Goal: Information Seeking & Learning: Learn about a topic

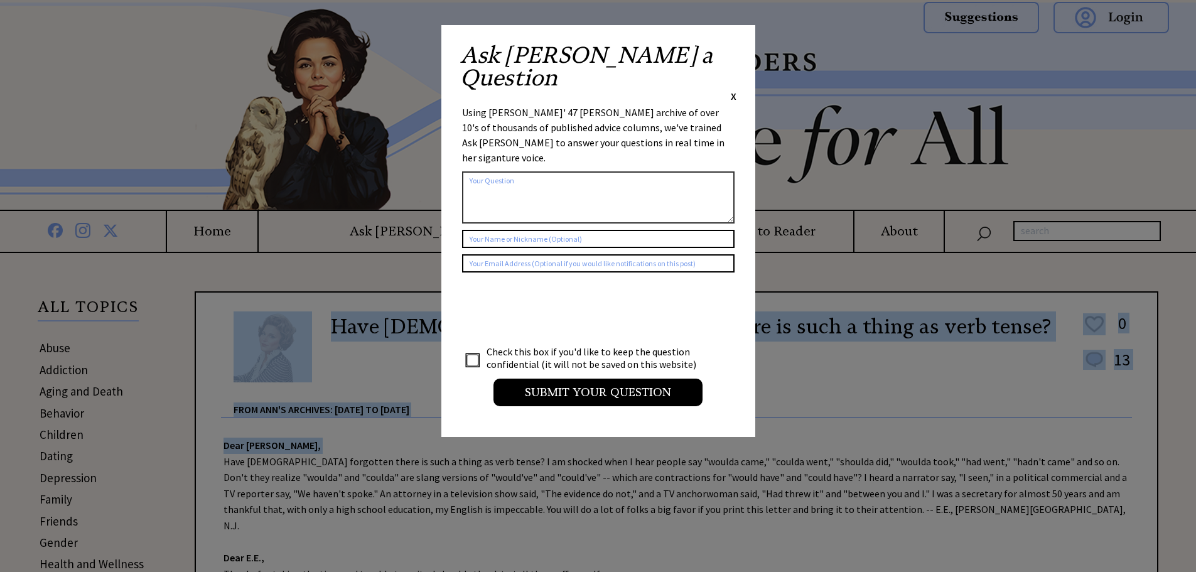
click at [732, 90] on span "X" at bounding box center [734, 96] width 6 height 13
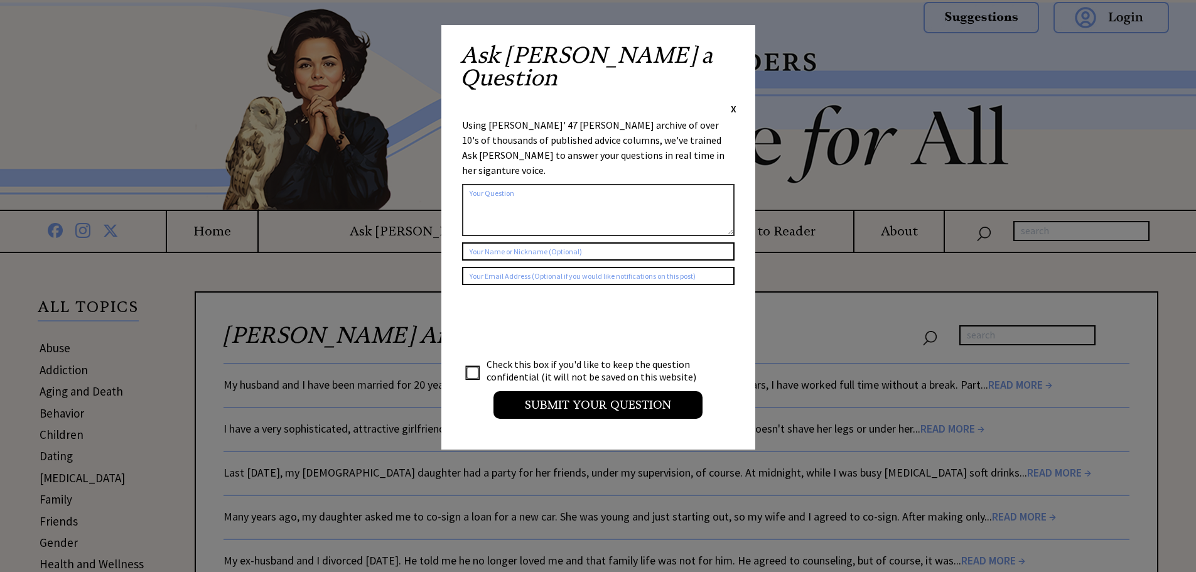
click at [732, 102] on span "X" at bounding box center [734, 108] width 6 height 13
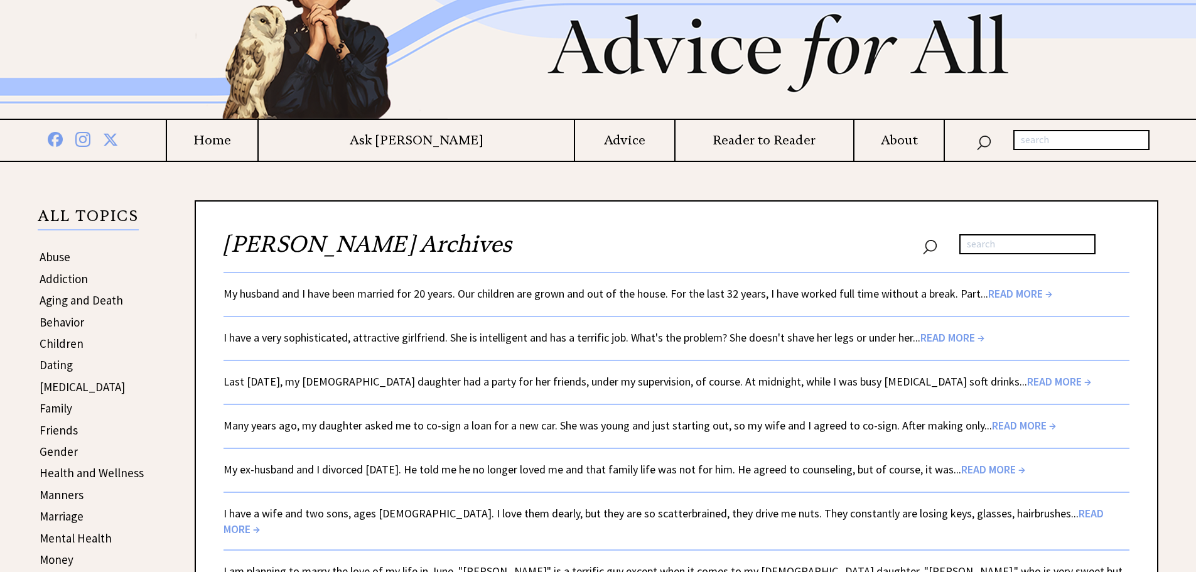
scroll to position [126, 0]
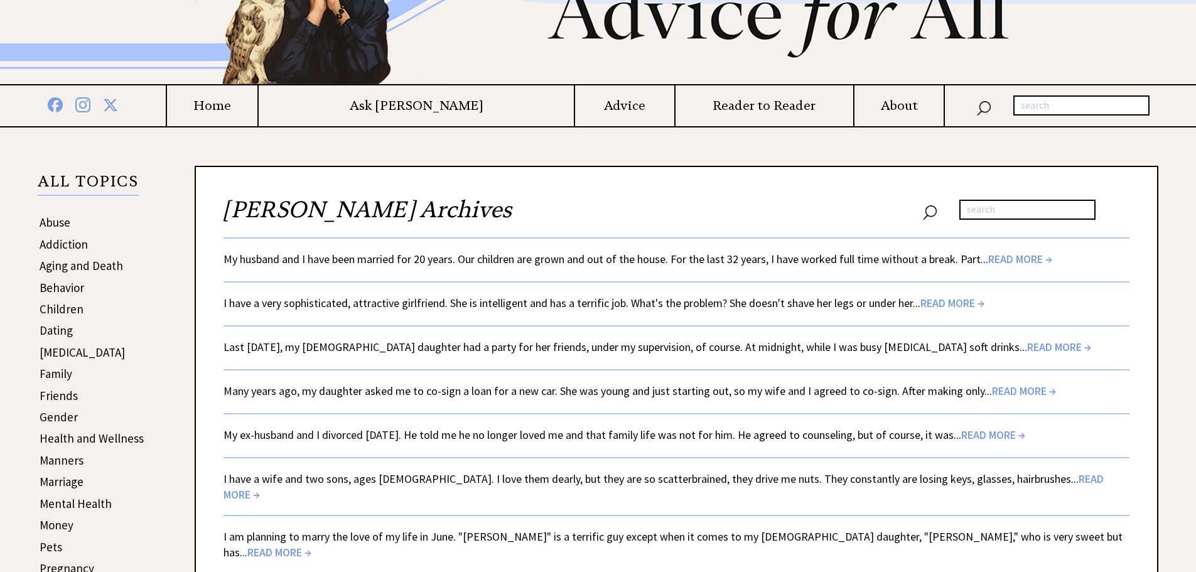
click at [1003, 389] on span "READ MORE →" at bounding box center [1024, 390] width 64 height 14
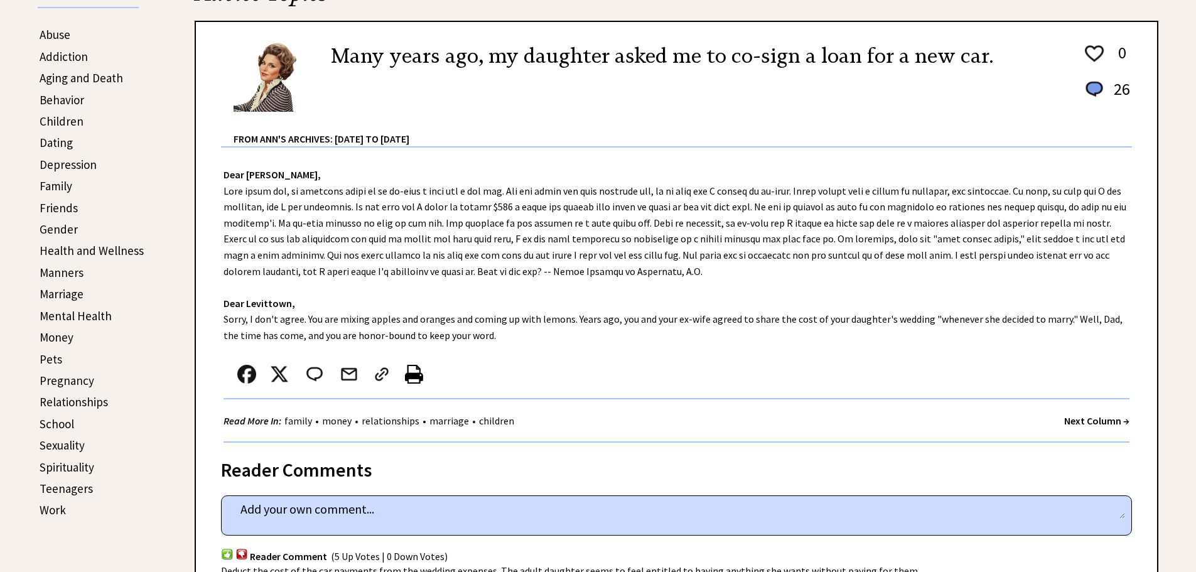
scroll to position [314, 0]
click at [414, 371] on img at bounding box center [414, 373] width 18 height 19
click at [78, 77] on link "Aging and Death" at bounding box center [81, 77] width 83 height 15
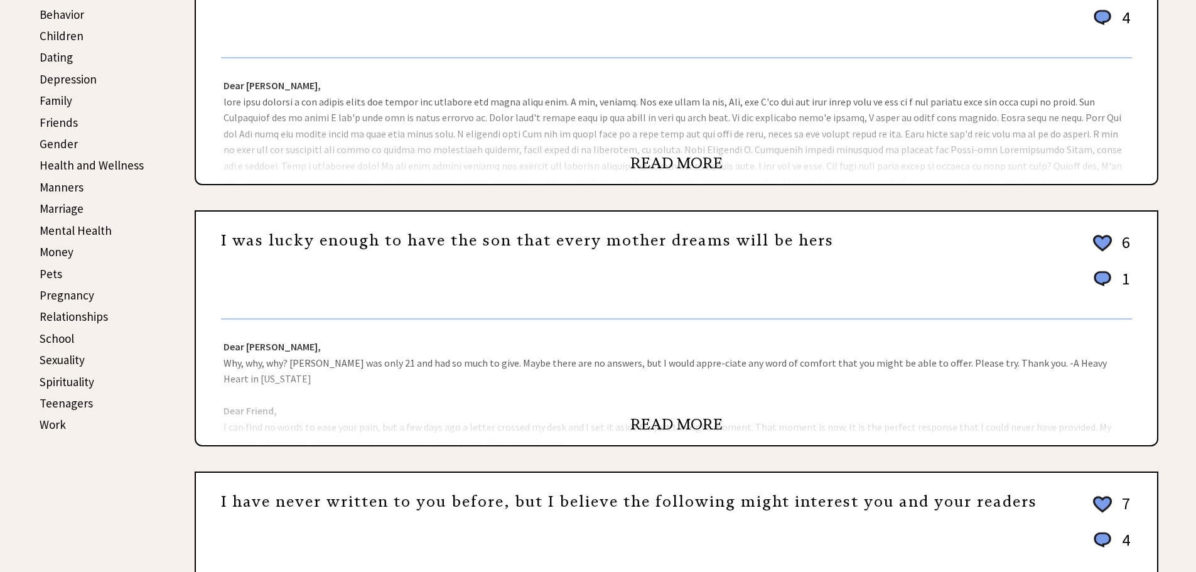
scroll to position [377, 0]
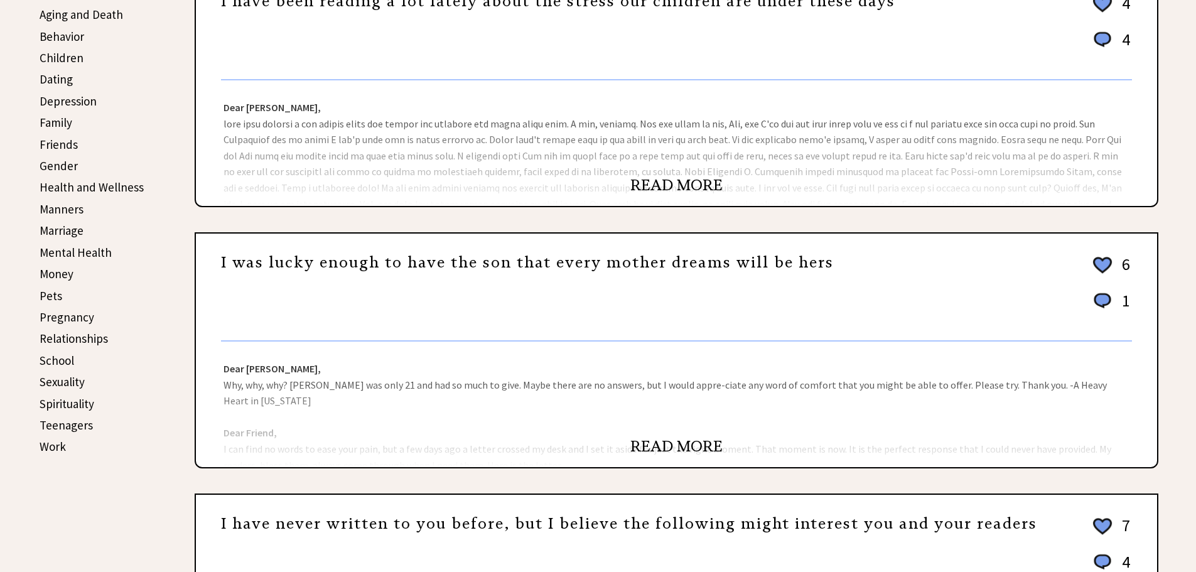
click at [72, 403] on link "Spirituality" at bounding box center [67, 403] width 55 height 15
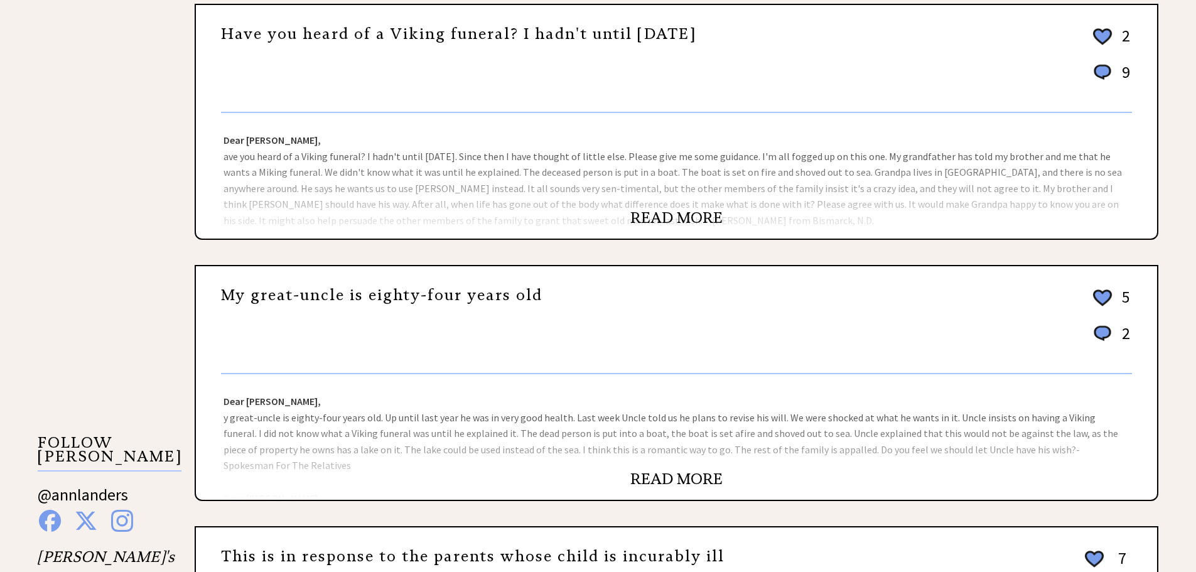
scroll to position [879, 0]
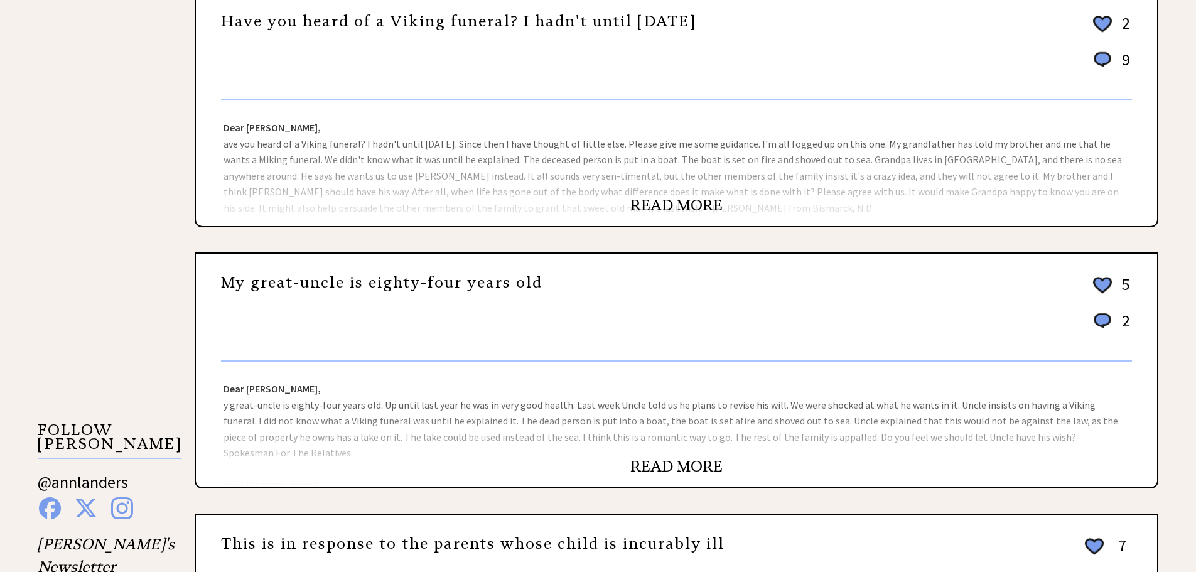
click at [665, 467] on link "READ MORE" at bounding box center [676, 466] width 92 height 19
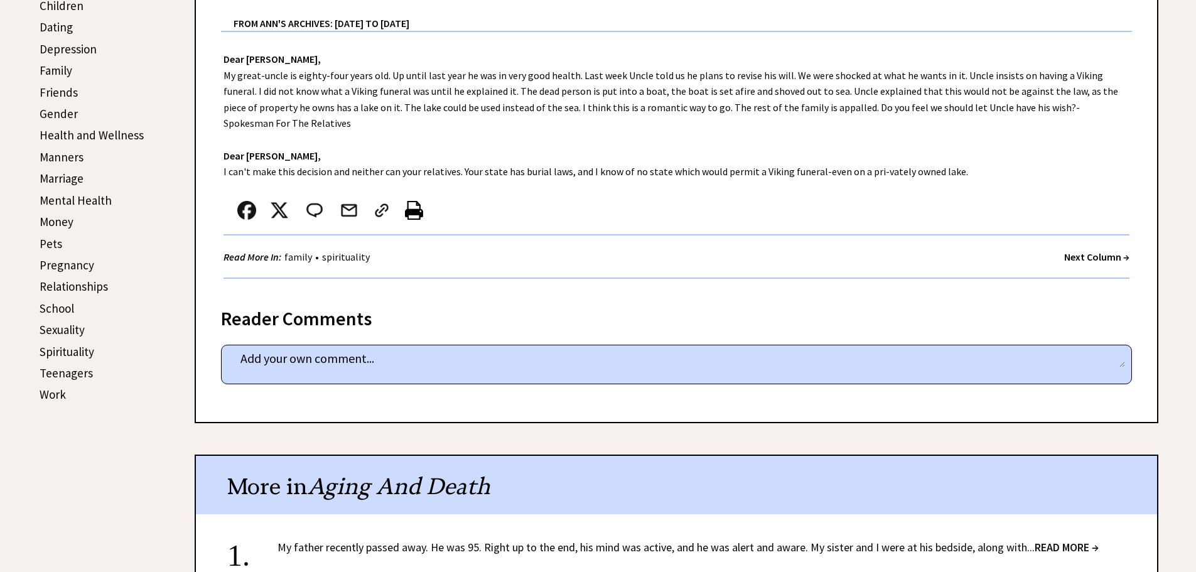
scroll to position [439, 0]
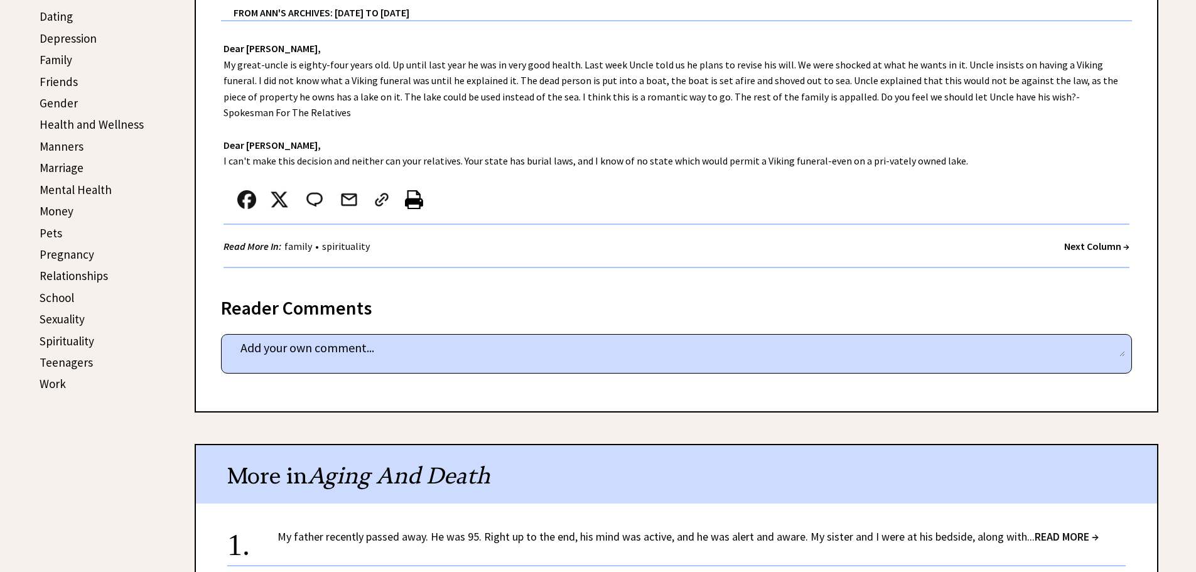
click at [410, 190] on img at bounding box center [414, 199] width 18 height 19
click at [68, 82] on link "Friends" at bounding box center [59, 81] width 38 height 15
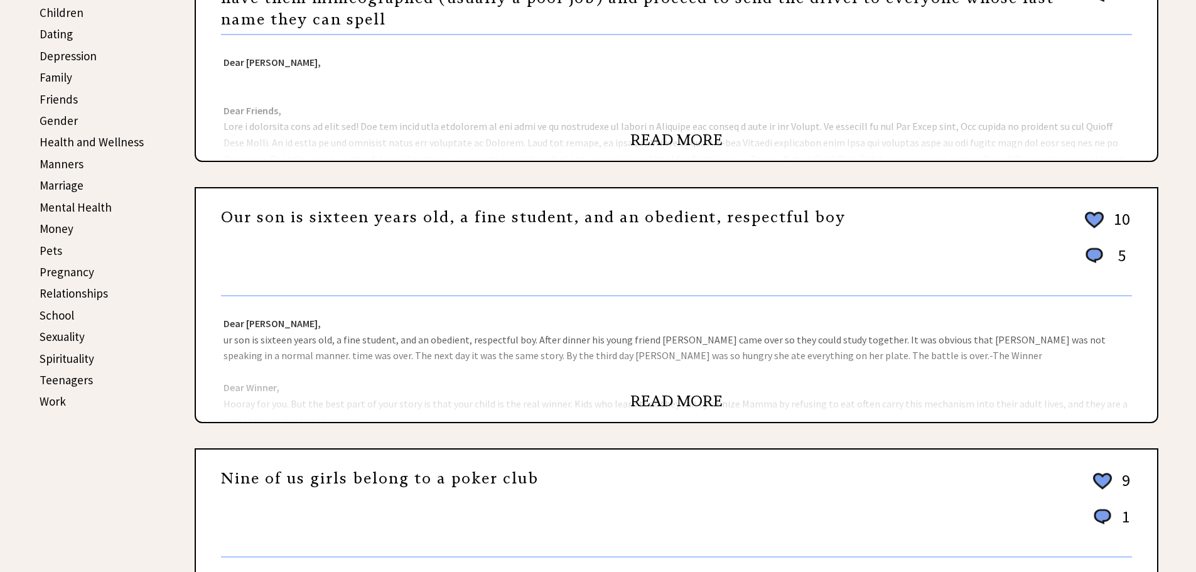
scroll to position [565, 0]
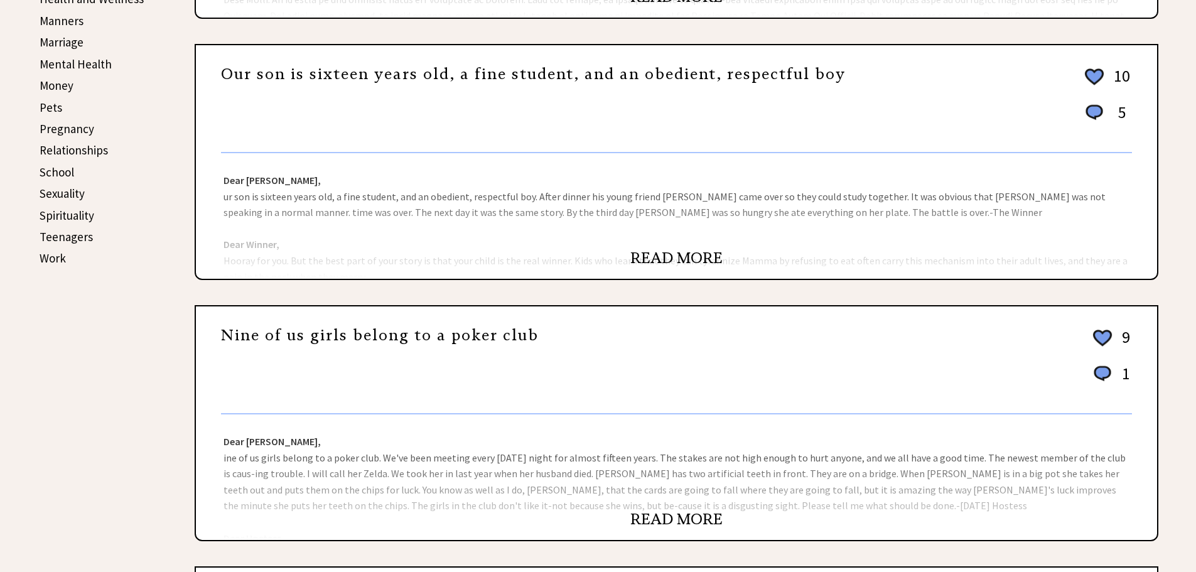
click at [666, 514] on link "READ MORE" at bounding box center [676, 519] width 92 height 19
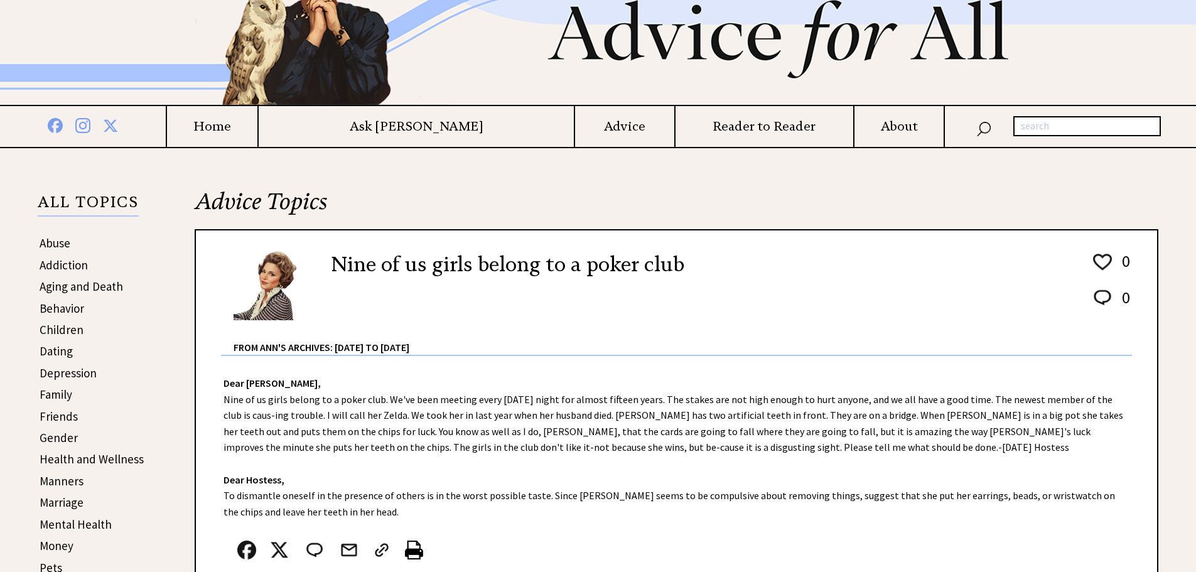
scroll to position [126, 0]
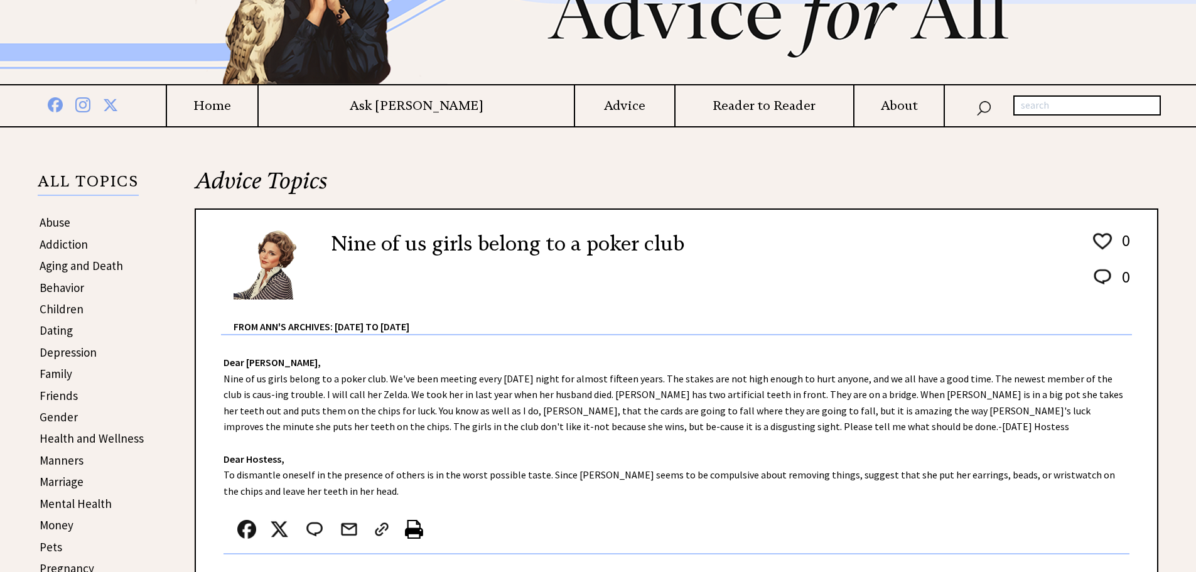
click at [415, 530] on img at bounding box center [414, 529] width 18 height 19
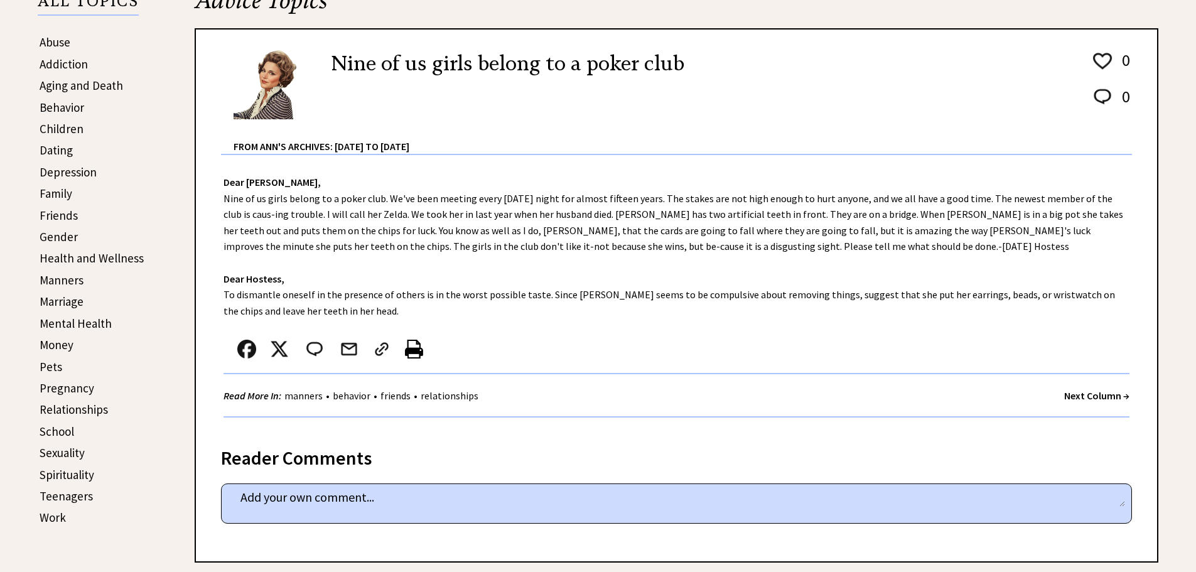
scroll to position [314, 0]
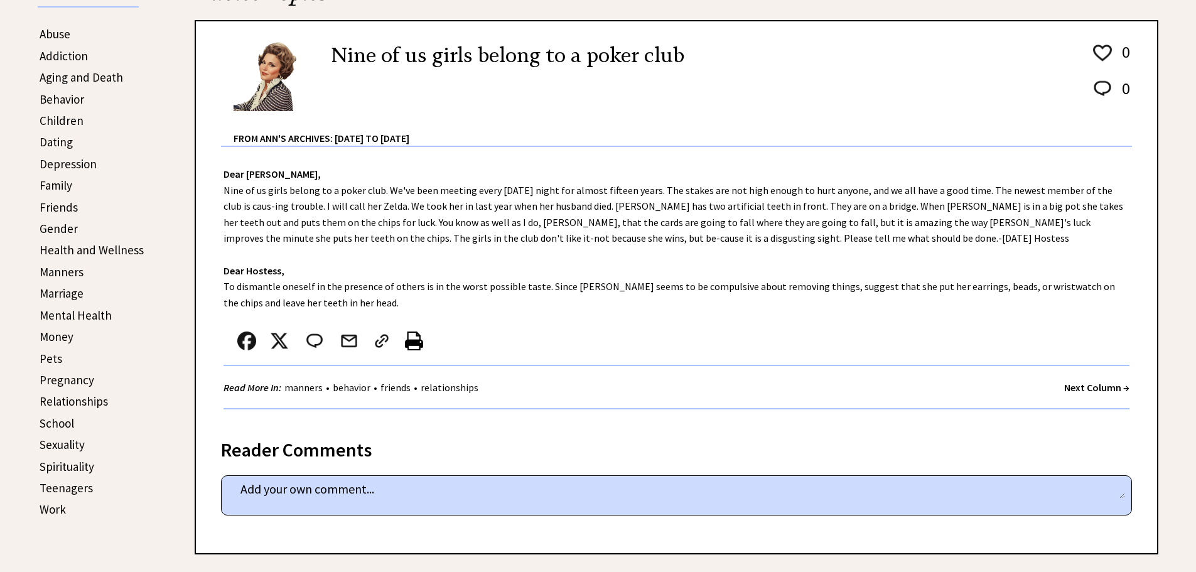
click at [62, 267] on link "Manners" at bounding box center [62, 271] width 44 height 15
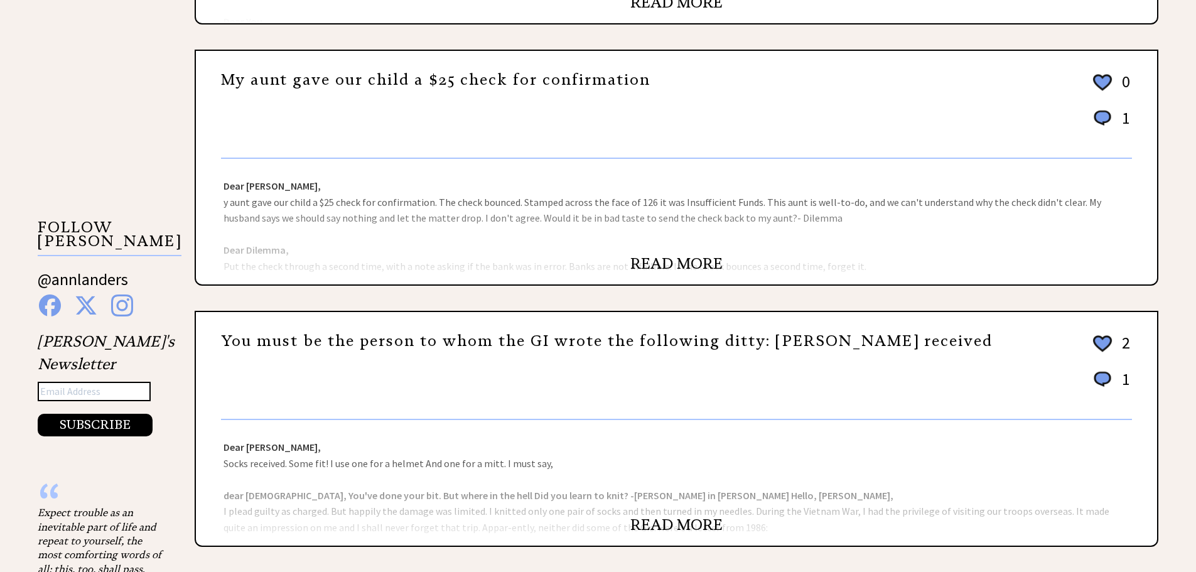
scroll to position [1192, 0]
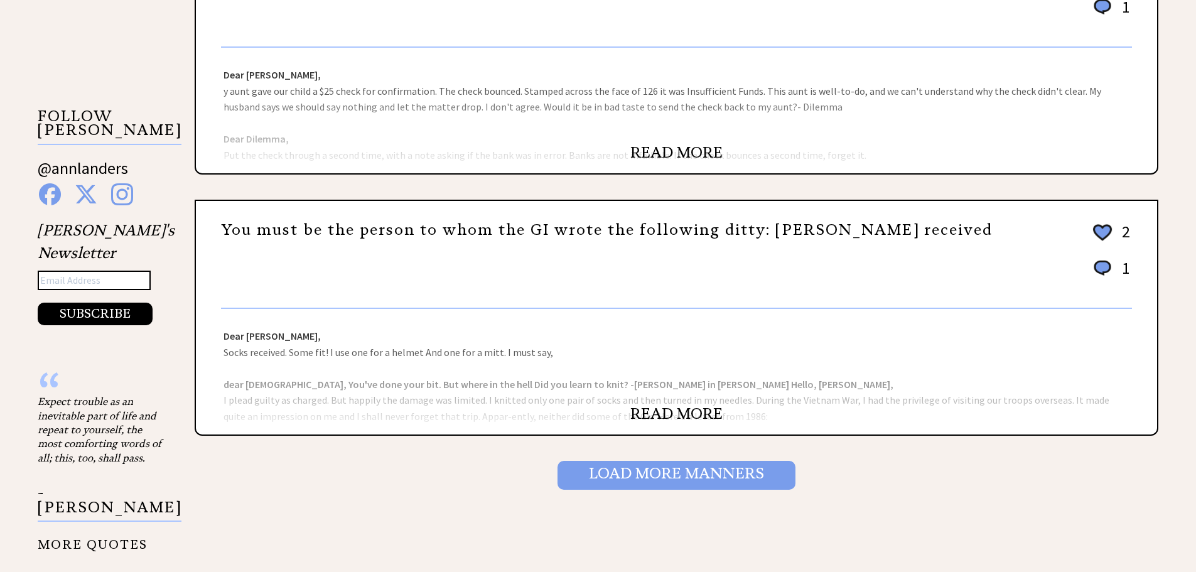
click at [743, 478] on input "Load More Manners" at bounding box center [676, 475] width 238 height 29
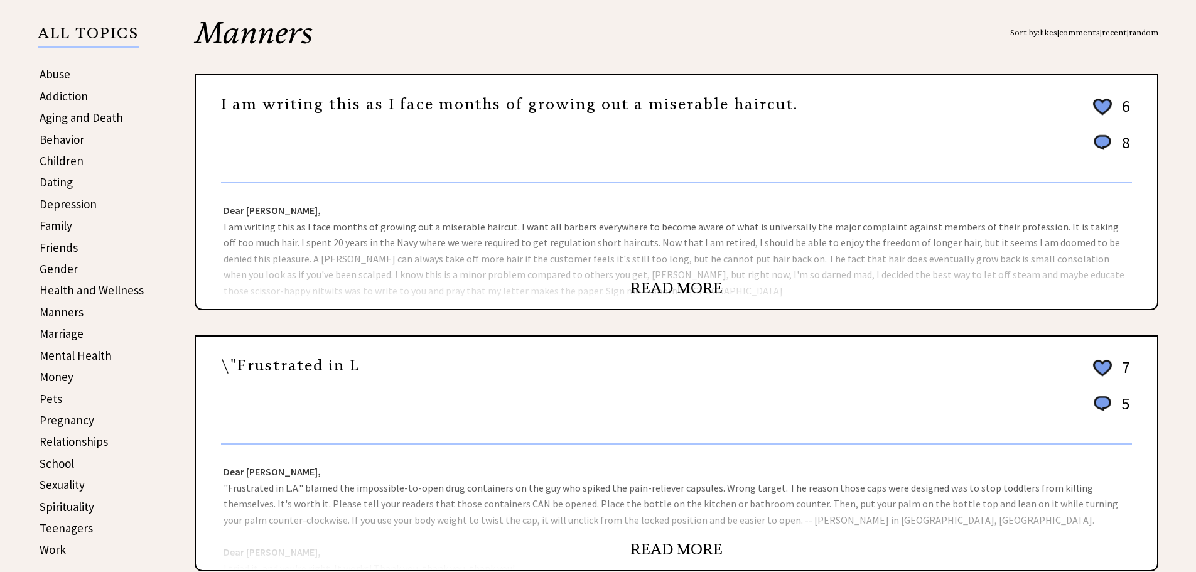
scroll to position [251, 0]
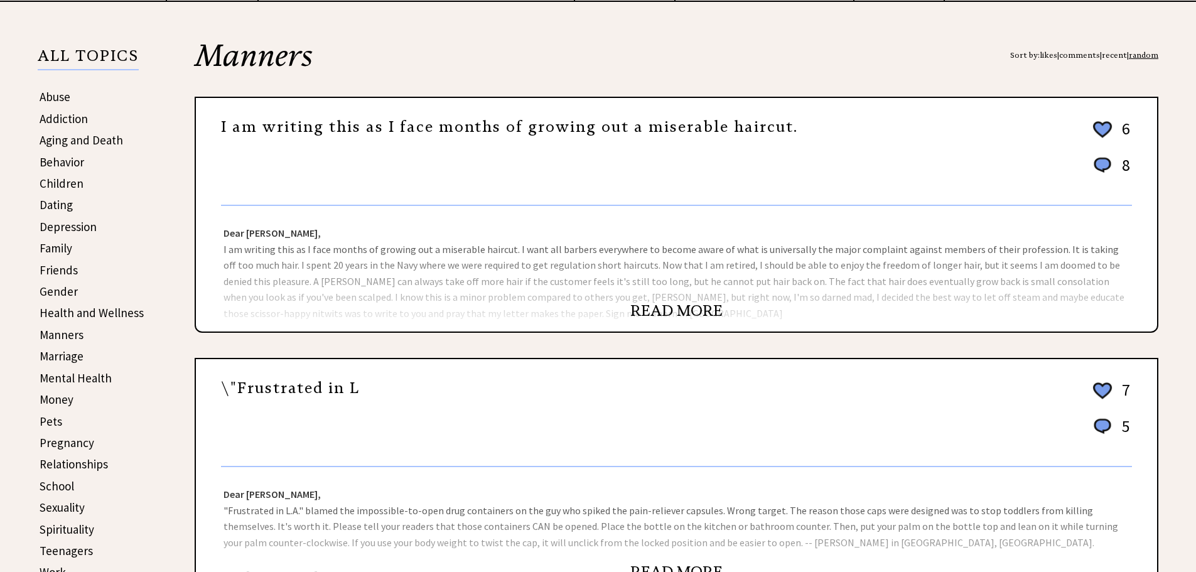
click at [692, 305] on link "READ MORE" at bounding box center [676, 310] width 92 height 19
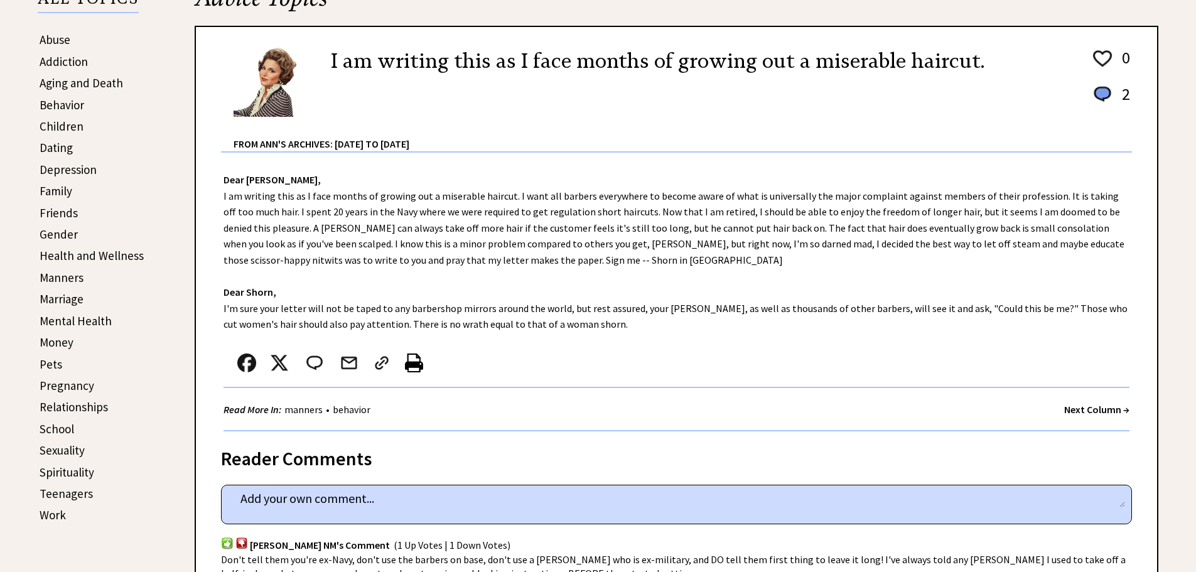
scroll to position [314, 0]
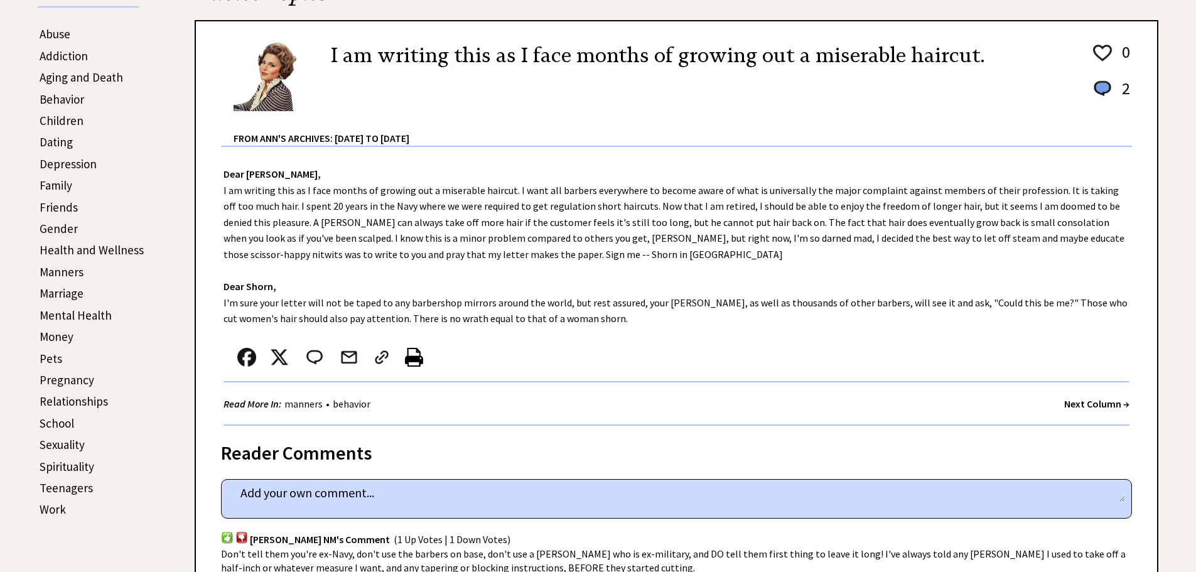
click at [410, 357] on img at bounding box center [414, 357] width 18 height 19
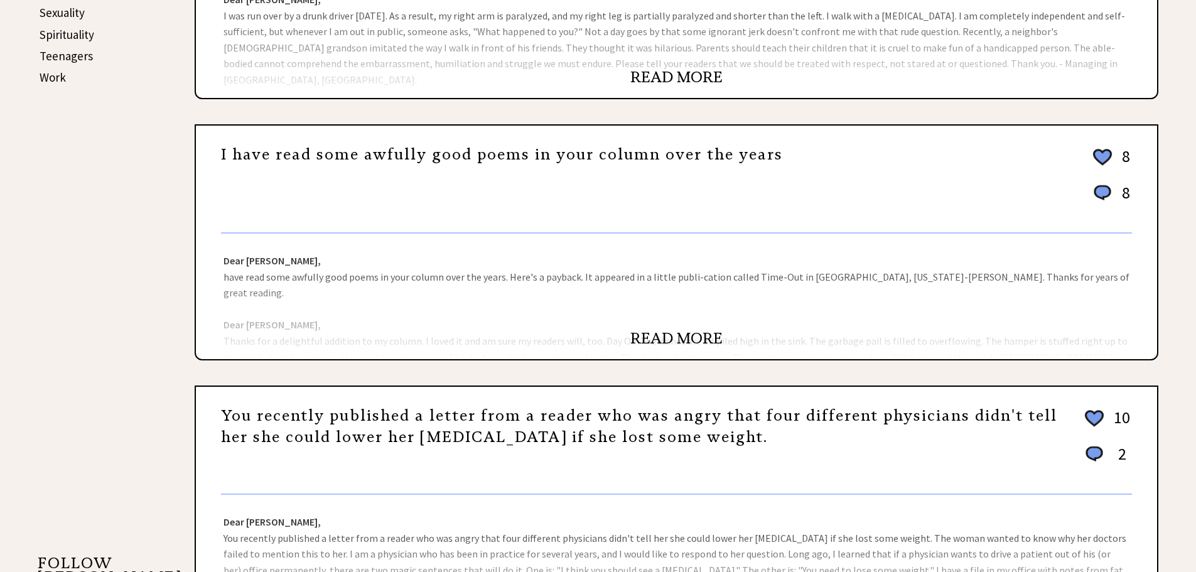
scroll to position [753, 0]
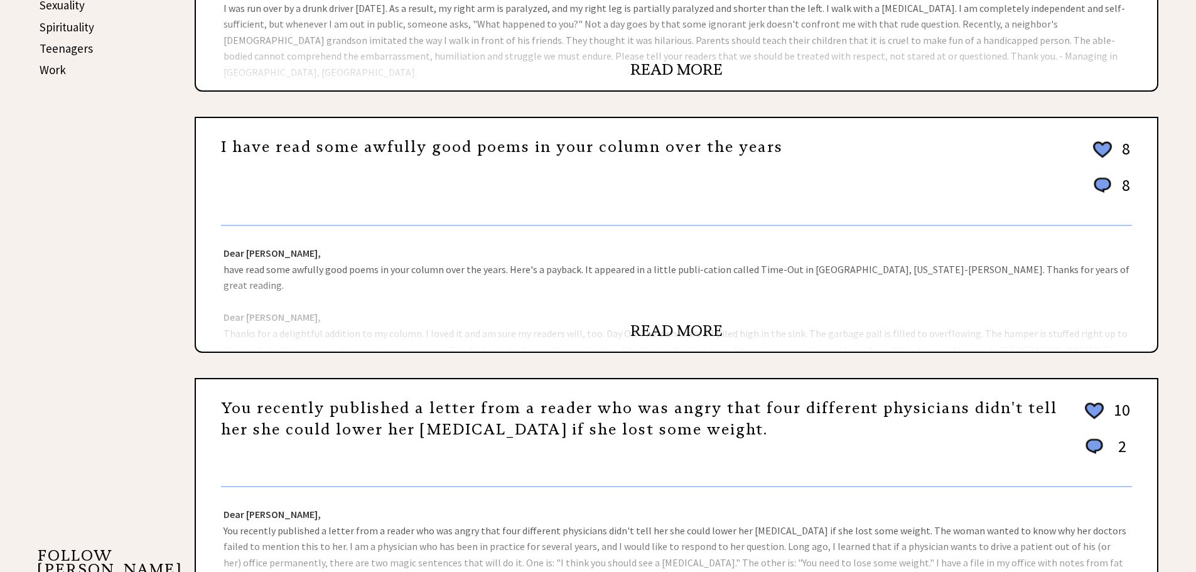
click at [663, 330] on link "READ MORE" at bounding box center [676, 330] width 92 height 19
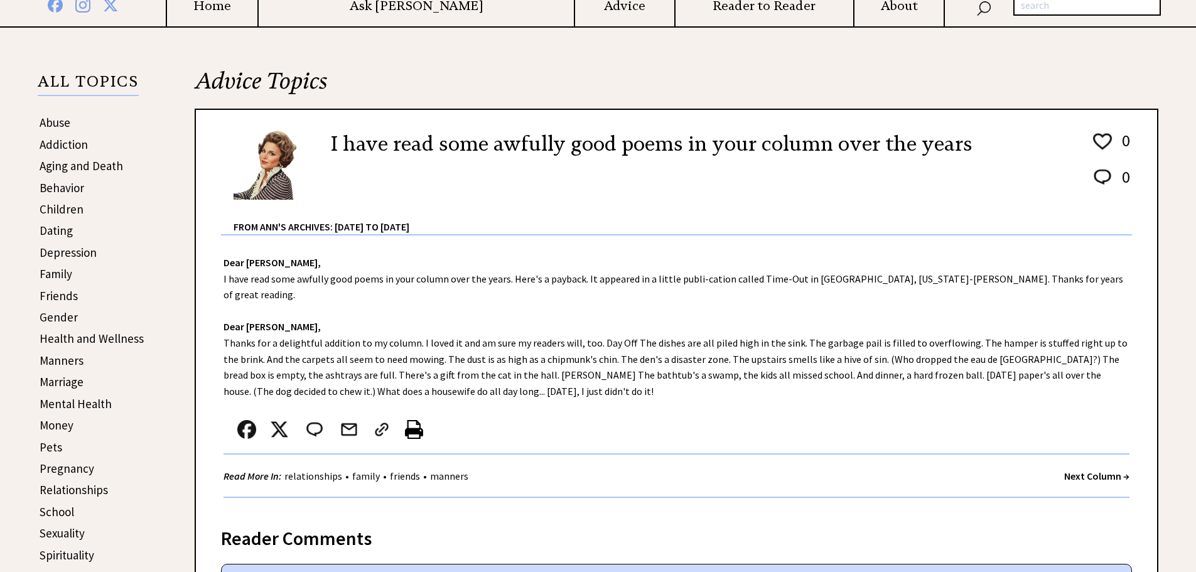
scroll to position [251, 0]
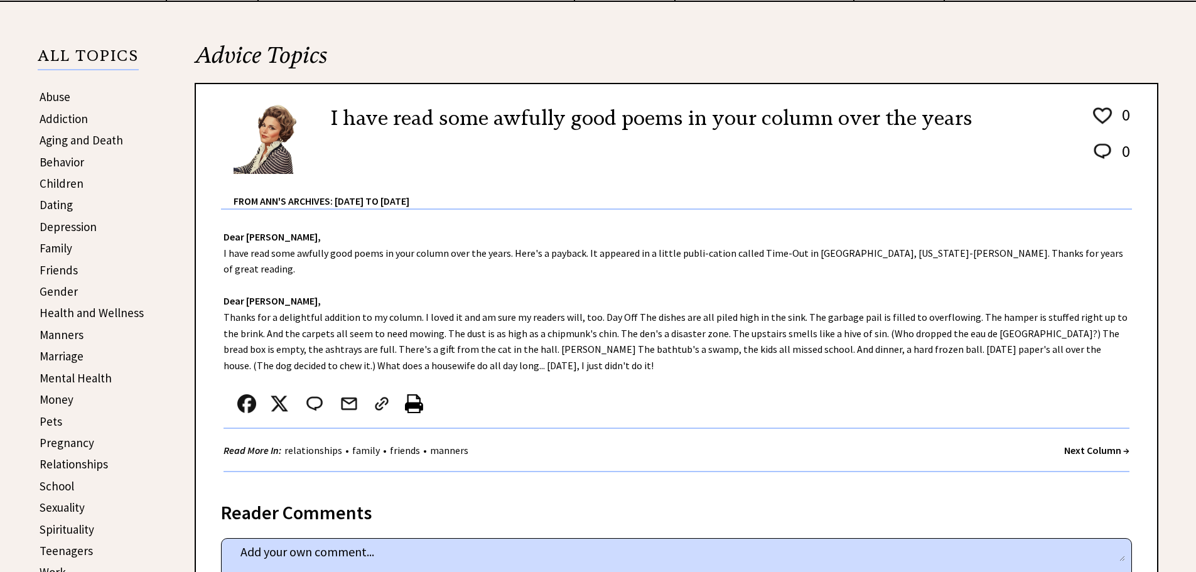
click at [484, 336] on div "Dear Ann Landers, I have read some awfully good poems in your column over the y…" at bounding box center [676, 347] width 961 height 275
drag, startPoint x: 449, startPoint y: 332, endPoint x: 506, endPoint y: 332, distance: 57.1
click at [506, 332] on div "Dear Ann Landers, I have read some awfully good poems in your column over the y…" at bounding box center [676, 347] width 961 height 275
click at [414, 394] on img at bounding box center [414, 403] width 18 height 19
